Goal: Task Accomplishment & Management: Use online tool/utility

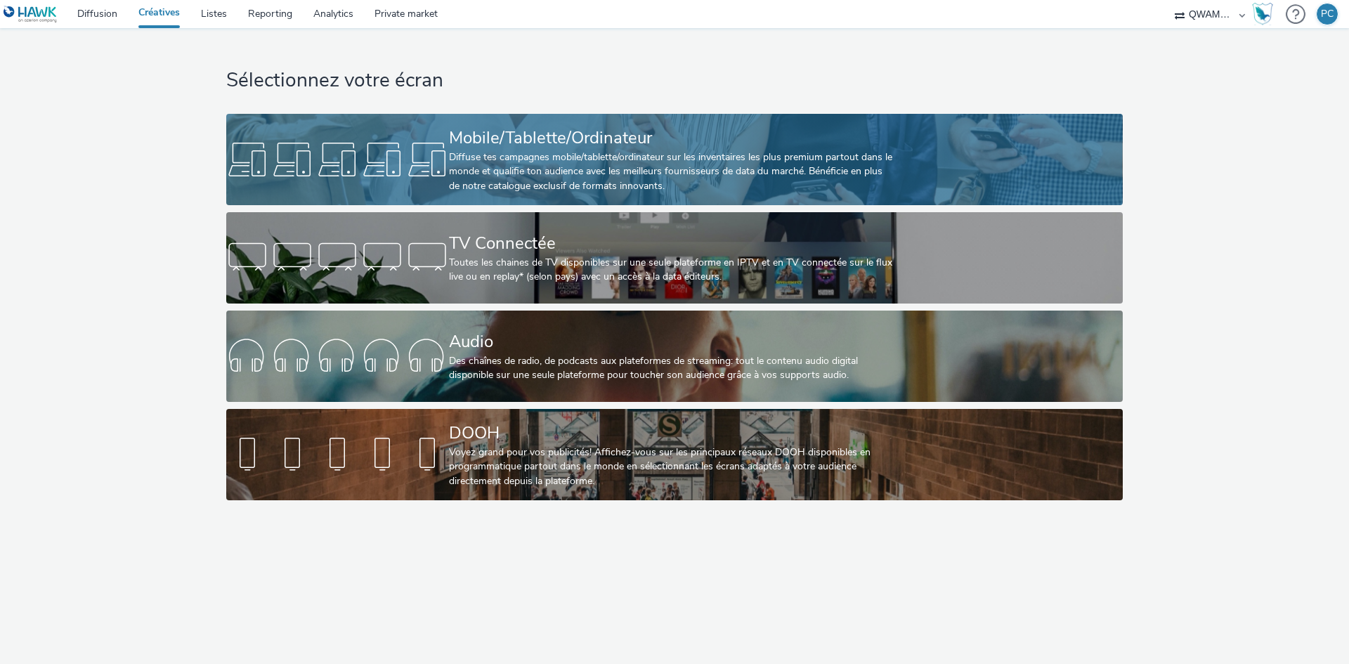
click at [483, 159] on div "Diffuse tes campagnes mobile/tablette/ordinateur sur les inventaires les plus p…" at bounding box center [671, 171] width 445 height 43
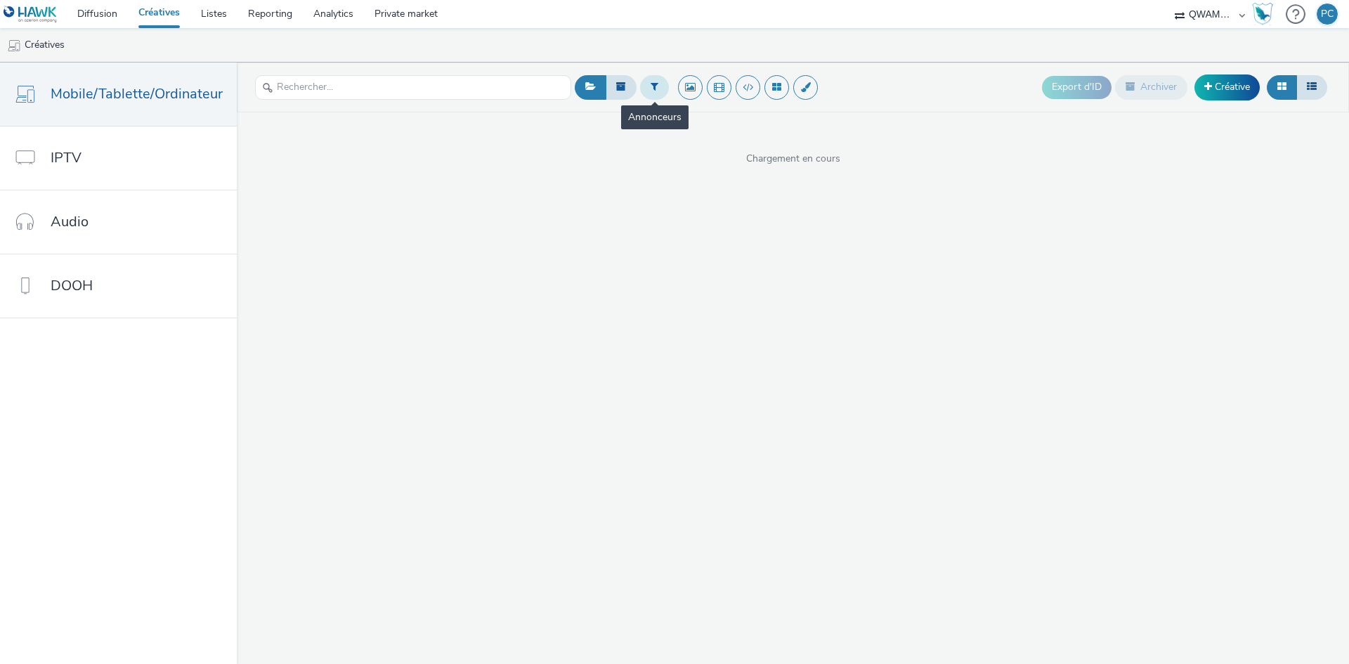
click at [651, 86] on icon at bounding box center [654, 86] width 8 height 10
click at [726, 88] on div at bounding box center [725, 92] width 99 height 17
type input "skod"
click at [720, 108] on span "Ekstend - Skoda" at bounding box center [713, 114] width 72 height 14
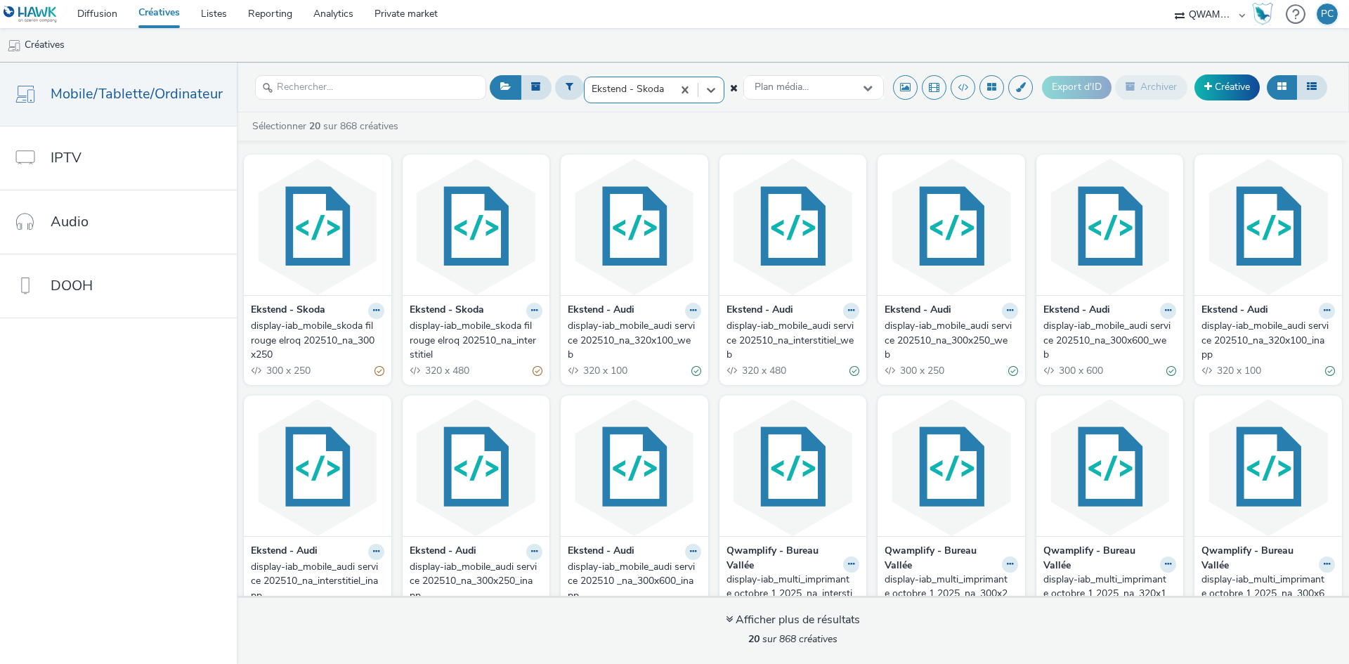
click at [281, 339] on div "display-iab_mobile_skoda fil rouge elroq 202510_na_300x250" at bounding box center [315, 340] width 128 height 43
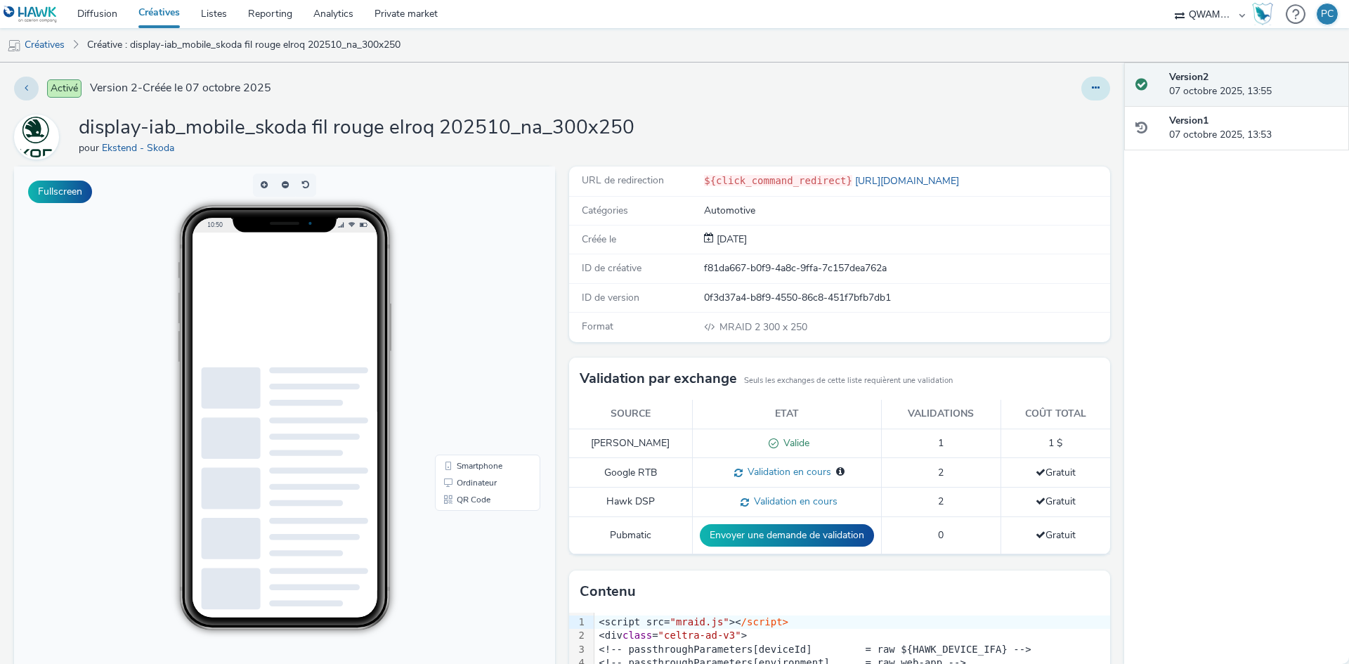
click at [1092, 90] on icon at bounding box center [1096, 88] width 8 height 10
click at [1049, 111] on link "Modifier" at bounding box center [1056, 117] width 105 height 28
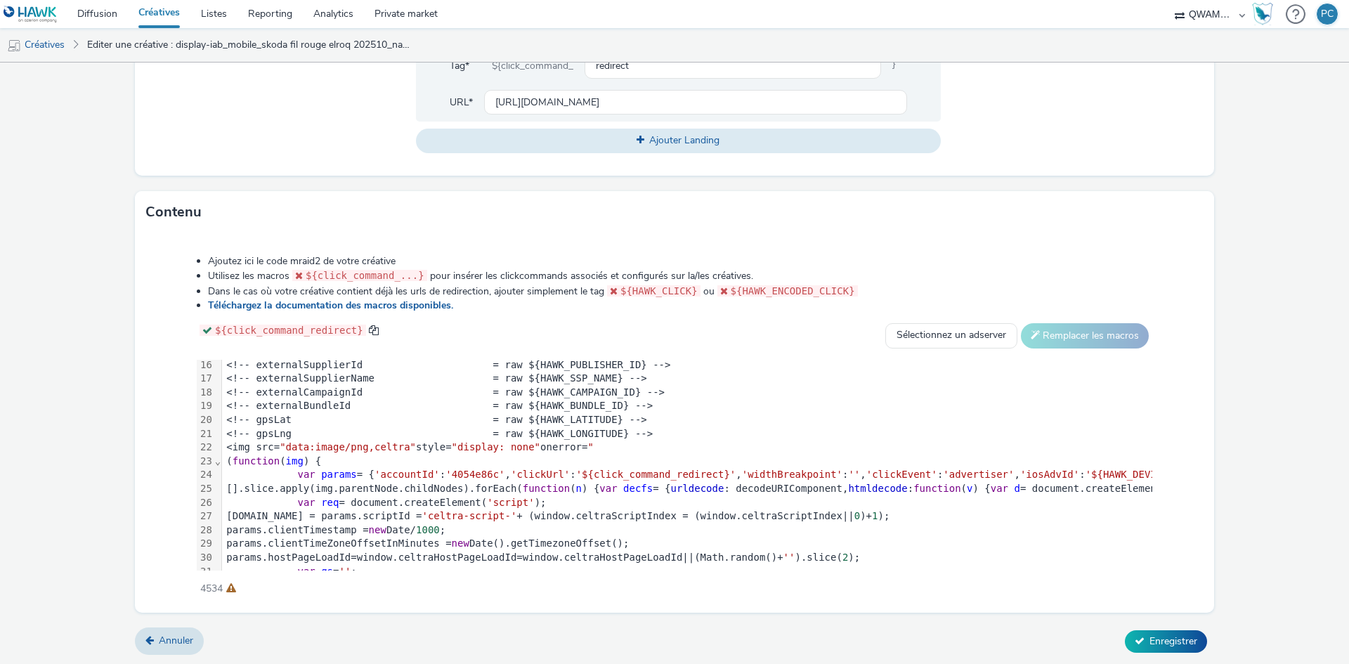
scroll to position [351, 0]
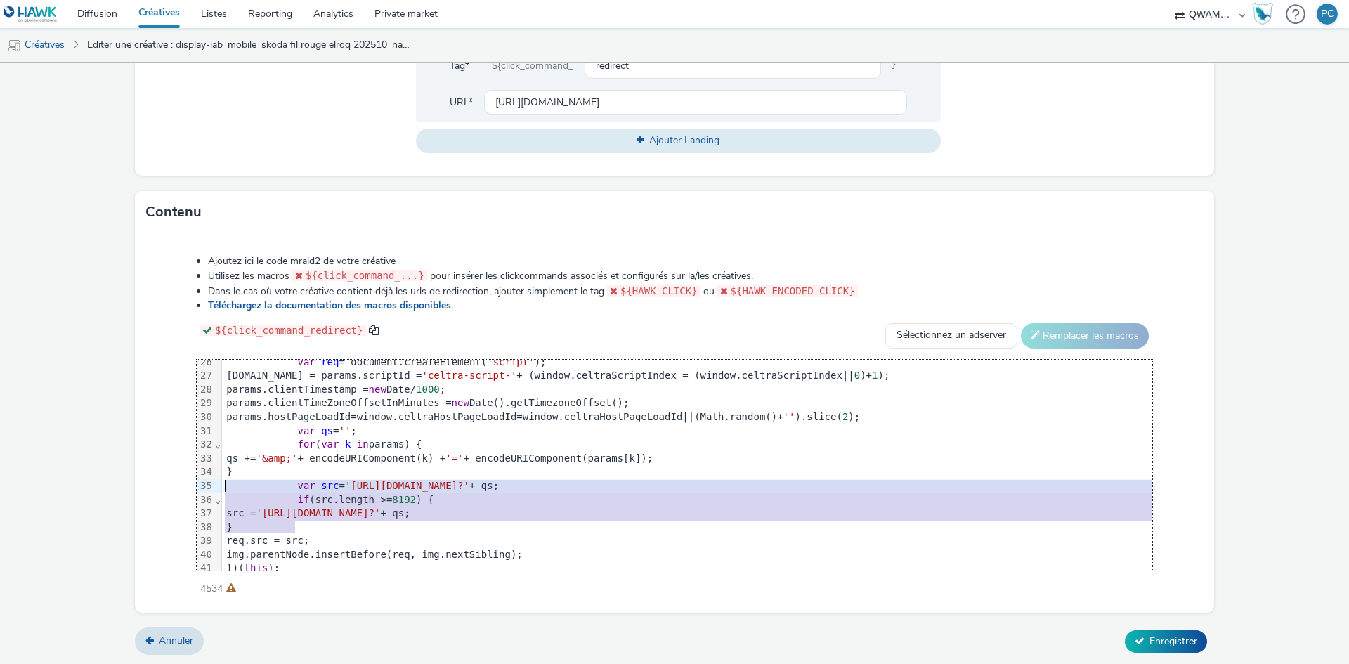
drag, startPoint x: 645, startPoint y: 519, endPoint x: 219, endPoint y: 489, distance: 426.7
click at [219, 489] on div "99 1 2 3 4 5 6 7 8 9 10 11 12 13 14 15 16 17 18 19 20 21 22 23 24 25 26 27 28 2…" at bounding box center [674, 465] width 955 height 211
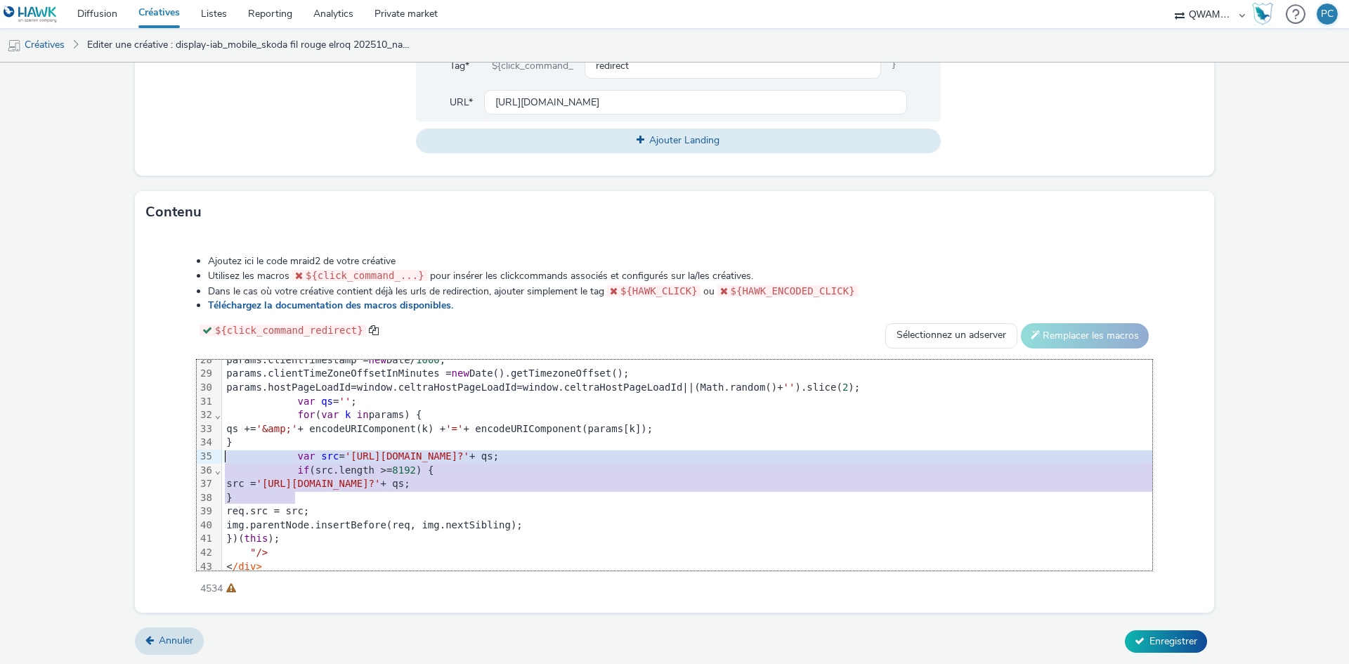
scroll to position [397, 0]
